Goal: Task Accomplishment & Management: Complete application form

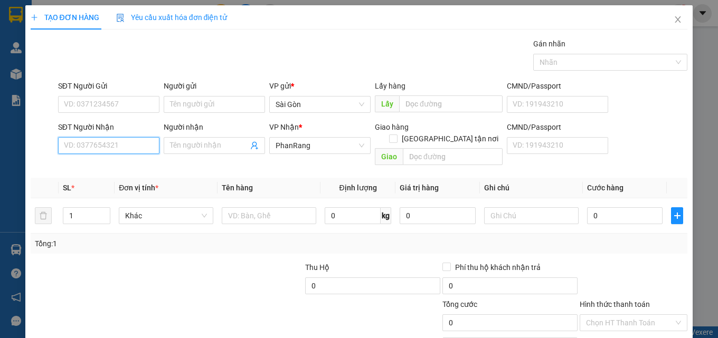
click at [89, 145] on input "SĐT Người Nhận" at bounding box center [108, 145] width 101 height 17
click at [100, 147] on input "SĐT Người Nhận" at bounding box center [108, 145] width 101 height 17
type input "0377957997"
click at [104, 170] on div "0377957997 - Phú" at bounding box center [108, 167] width 88 height 12
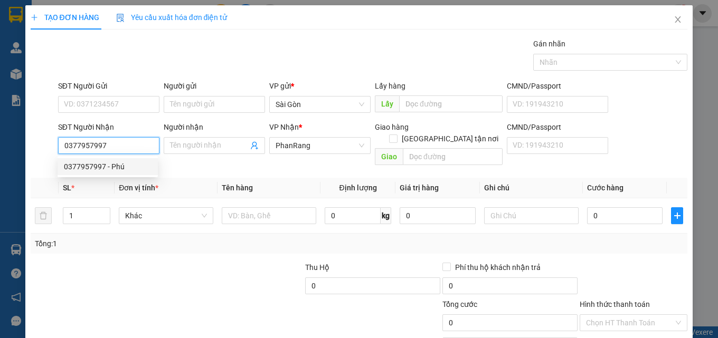
type input "Phú"
type input "[PERSON_NAME]"
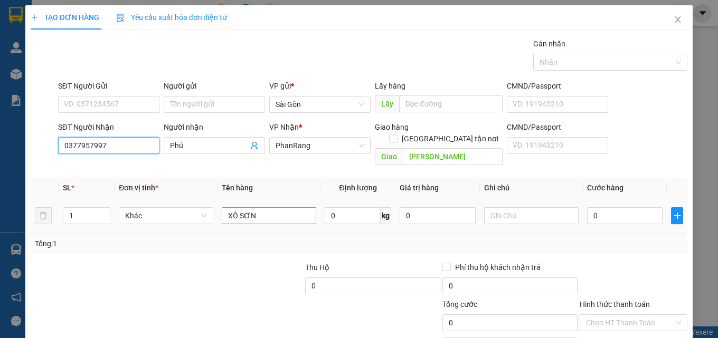
type input "0377957997"
click at [275, 207] on input "XÔ SƠN" at bounding box center [269, 215] width 95 height 17
type input "X"
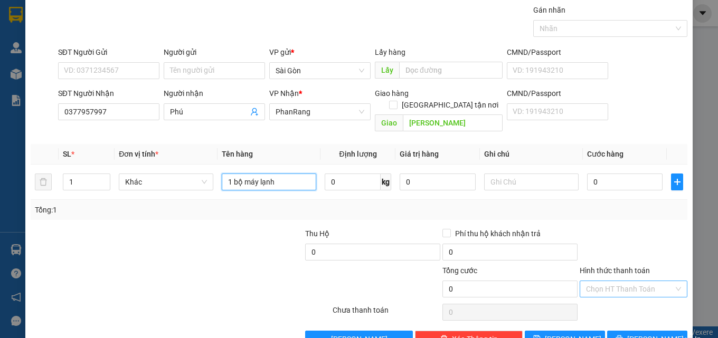
scroll to position [52, 0]
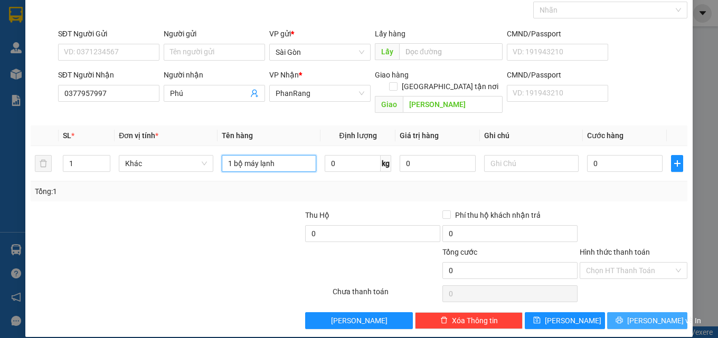
type input "1 bộ máy lạnh"
drag, startPoint x: 641, startPoint y: 309, endPoint x: 635, endPoint y: 307, distance: 6.7
click at [638, 315] on span "[PERSON_NAME] và In" at bounding box center [664, 321] width 74 height 12
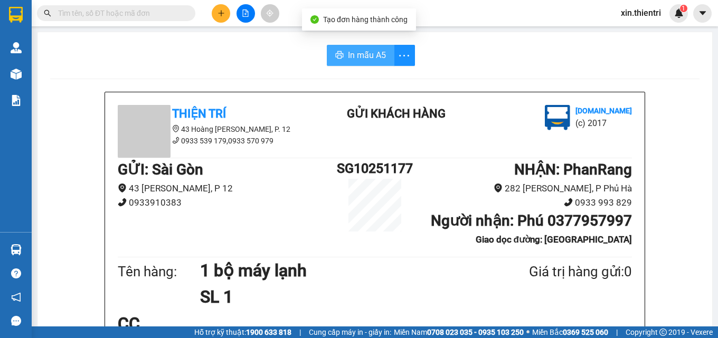
click at [331, 57] on button "In mẫu A5" at bounding box center [361, 55] width 68 height 21
